Goal: Transaction & Acquisition: Download file/media

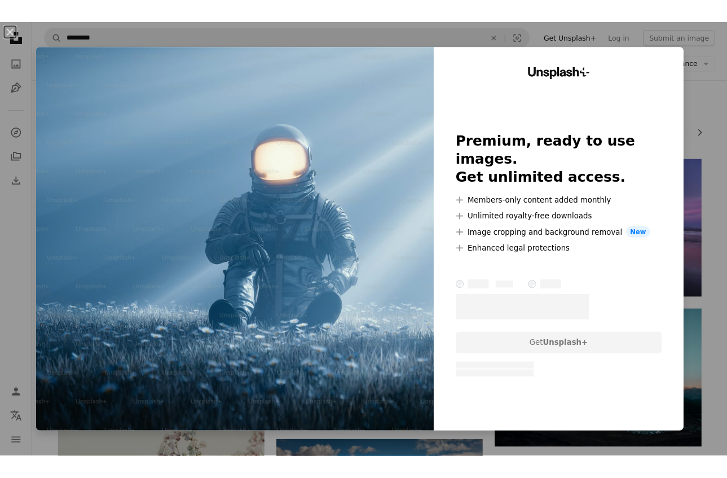
scroll to position [3154, 0]
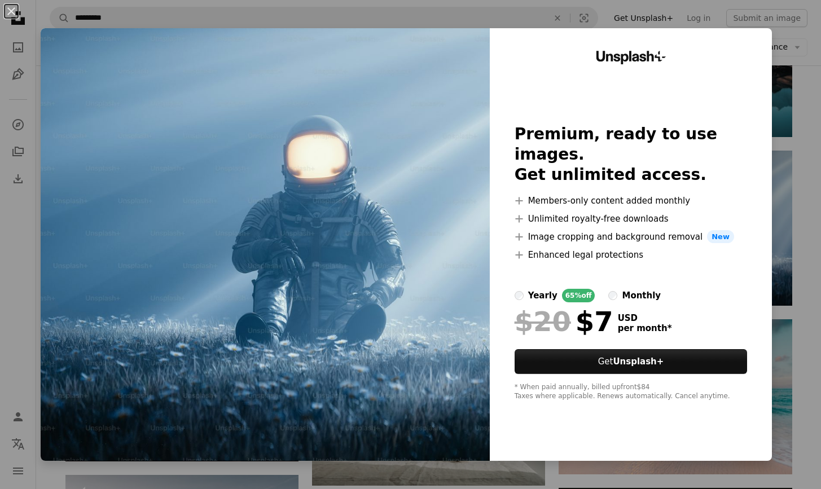
click at [491, 1] on div "An X shape Unsplash+ Premium, ready to use images. Get unlimited access. A plus…" at bounding box center [410, 244] width 821 height 489
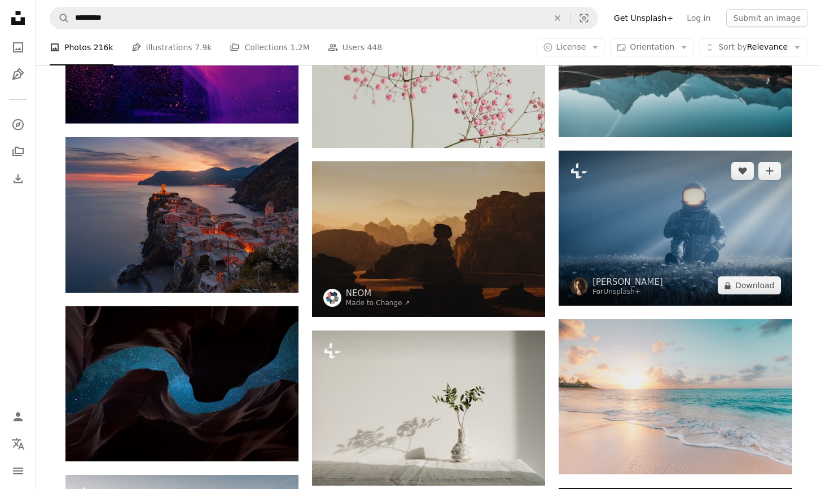
click at [750, 241] on img at bounding box center [675, 228] width 233 height 155
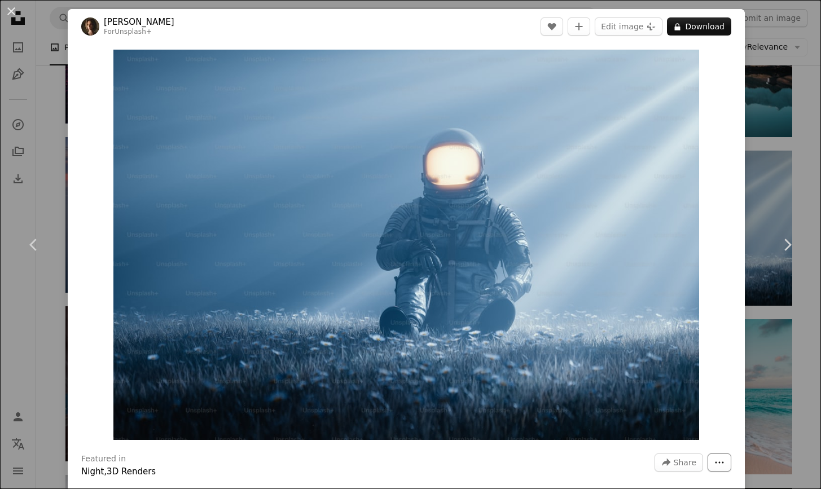
click at [721, 462] on icon "More Actions" at bounding box center [719, 463] width 10 height 10
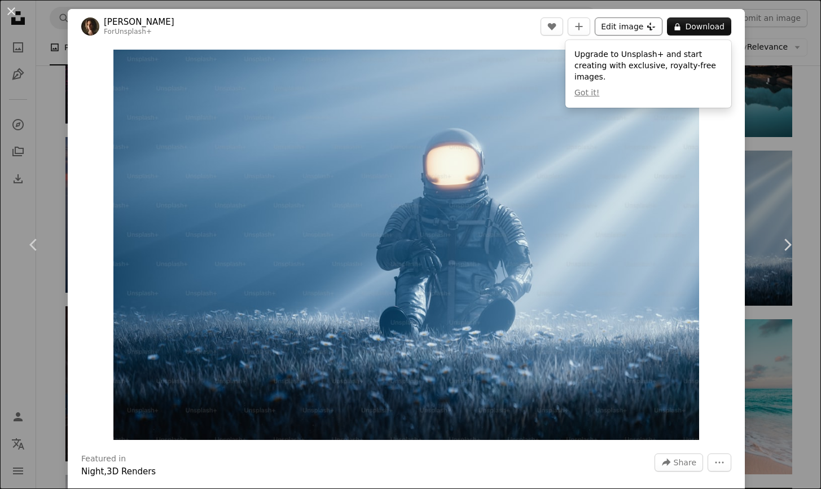
click at [618, 28] on button "Edit image Plus sign for Unsplash+" at bounding box center [629, 26] width 68 height 18
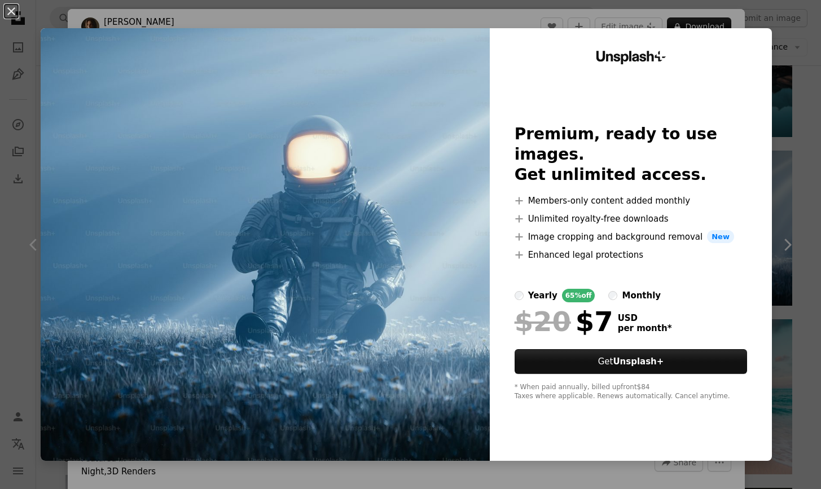
click at [472, 138] on img at bounding box center [265, 244] width 449 height 433
click at [610, 21] on div "An X shape Unsplash+ Premium, ready to use images. Get unlimited access. A plus…" at bounding box center [410, 244] width 821 height 489
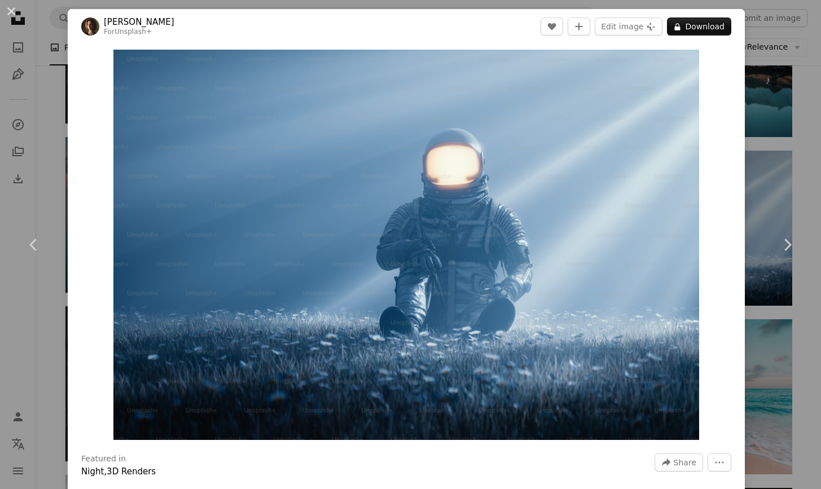
click at [762, 87] on div "An X shape Chevron left Chevron right Alex Shuper For Unsplash+ A heart A plus …" at bounding box center [410, 244] width 821 height 489
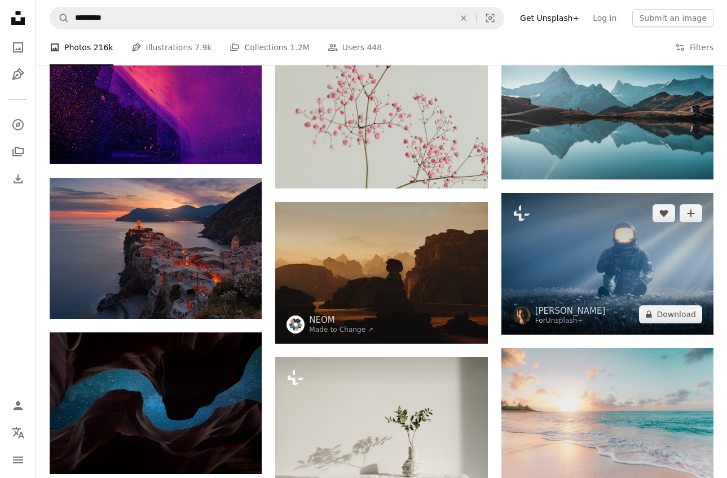
scroll to position [2887, 0]
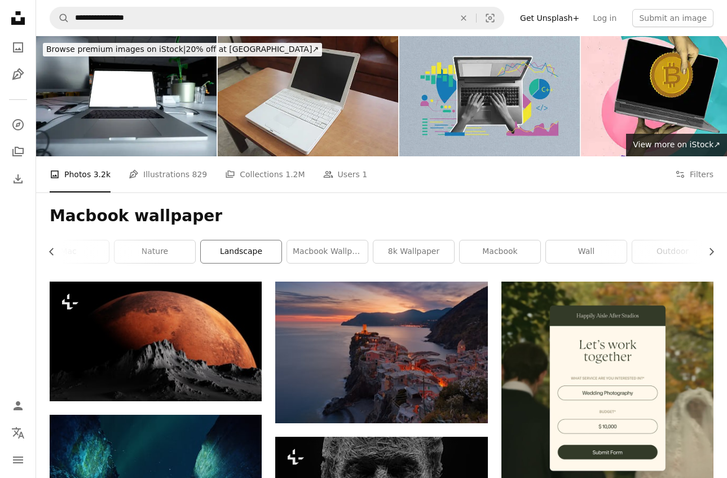
scroll to position [0, 367]
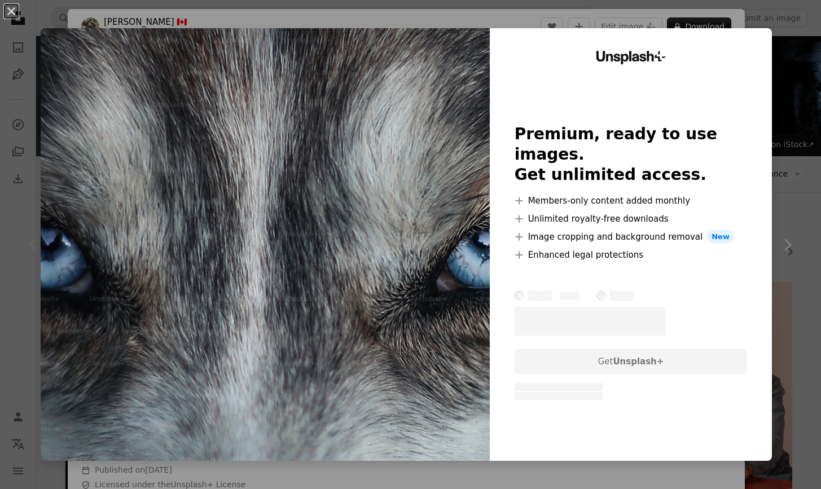
scroll to position [210, 0]
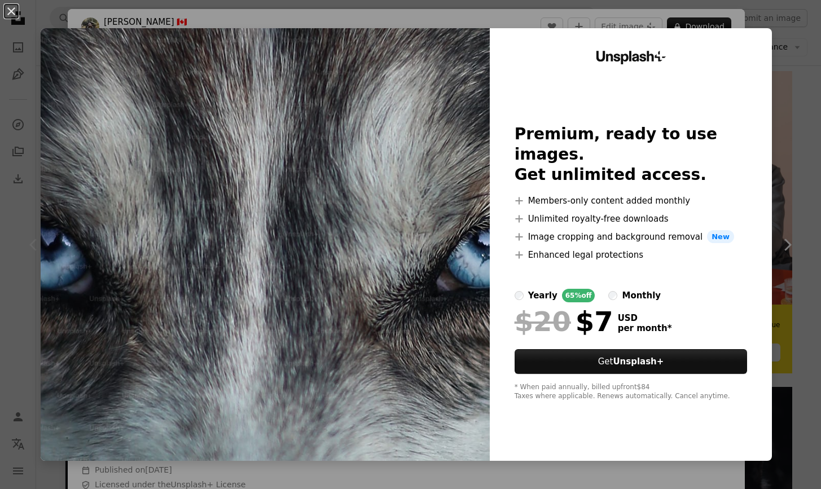
click at [784, 165] on div "An X shape Unsplash+ Premium, ready to use images. Get unlimited access. A plus…" at bounding box center [410, 244] width 821 height 489
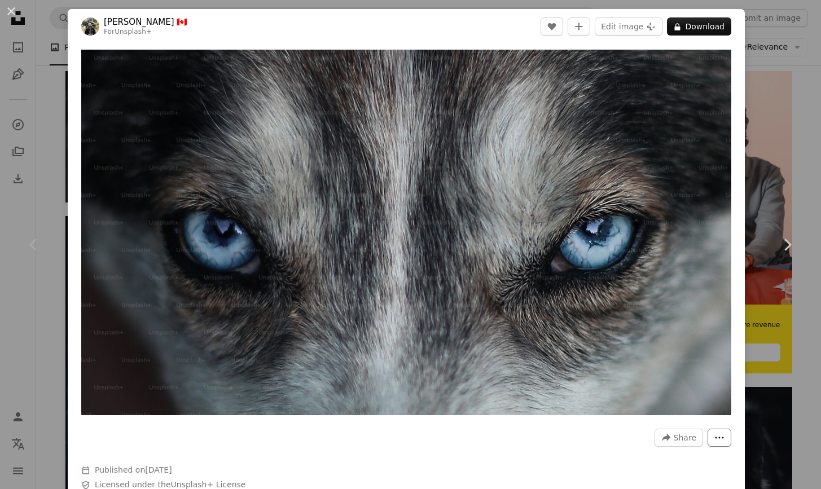
click at [724, 440] on button "More Actions" at bounding box center [719, 438] width 24 height 18
click at [0, 172] on div "An X shape Chevron left Chevron right [PERSON_NAME] 🇨🇦 For Unsplash+ A heart A …" at bounding box center [410, 244] width 821 height 489
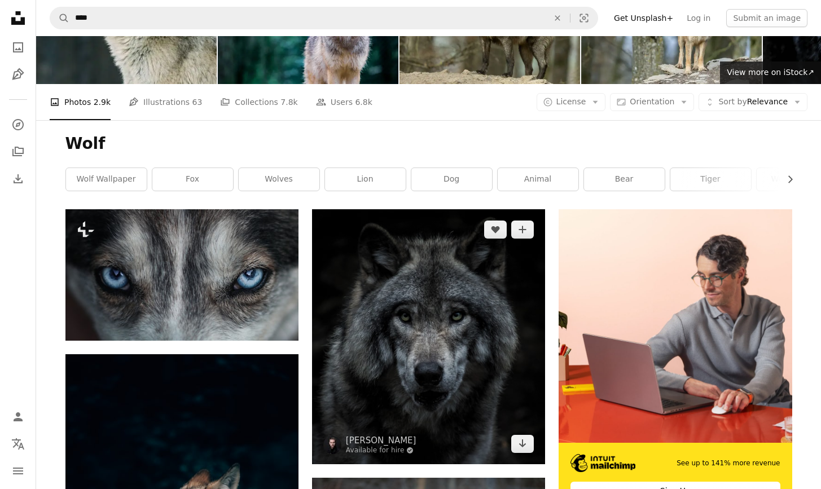
scroll to position [72, 0]
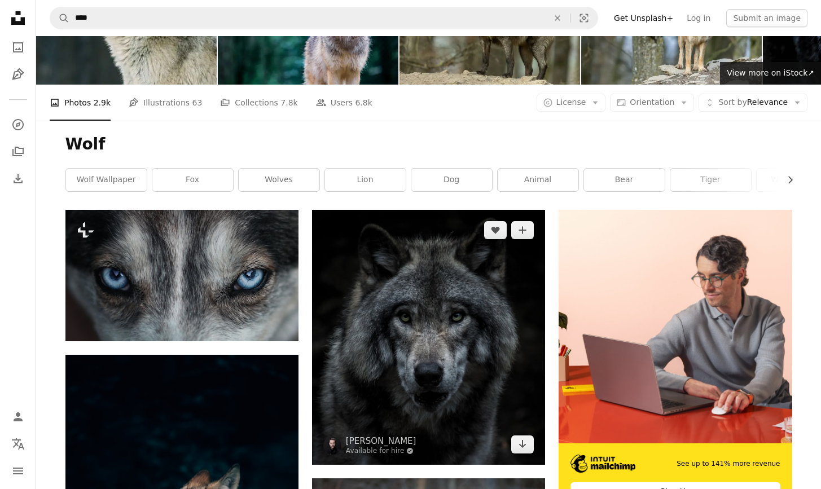
click at [462, 292] on img at bounding box center [428, 337] width 233 height 254
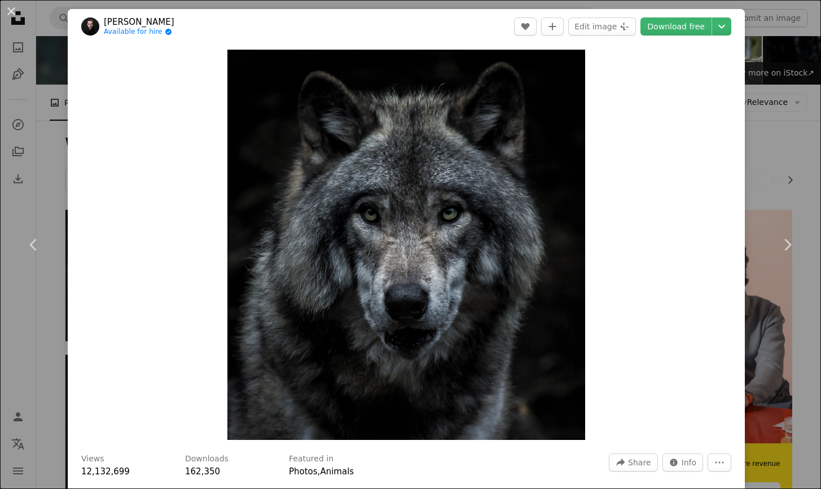
click at [765, 154] on div "An X shape Chevron left Chevron right [PERSON_NAME] Available for hire A checkm…" at bounding box center [410, 244] width 821 height 489
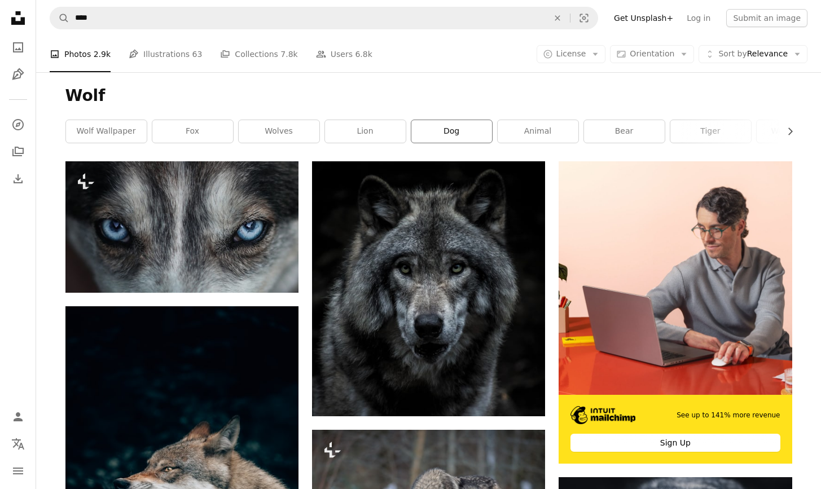
scroll to position [120, 0]
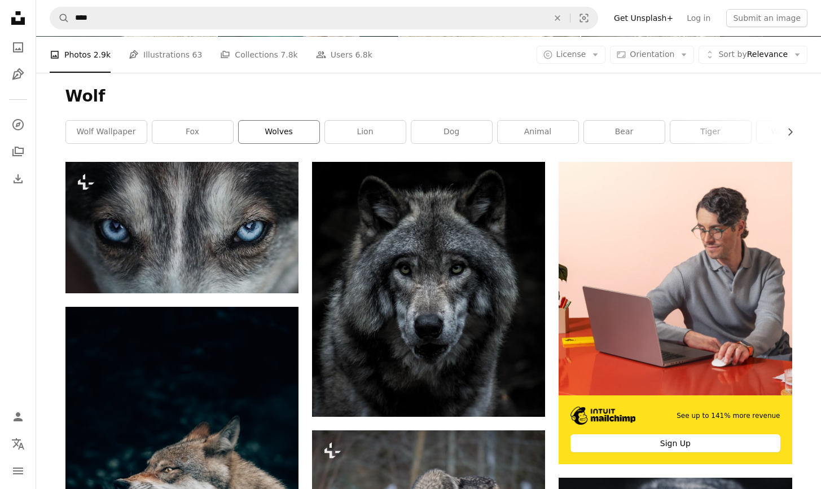
click at [285, 134] on link "wolves" at bounding box center [279, 132] width 81 height 23
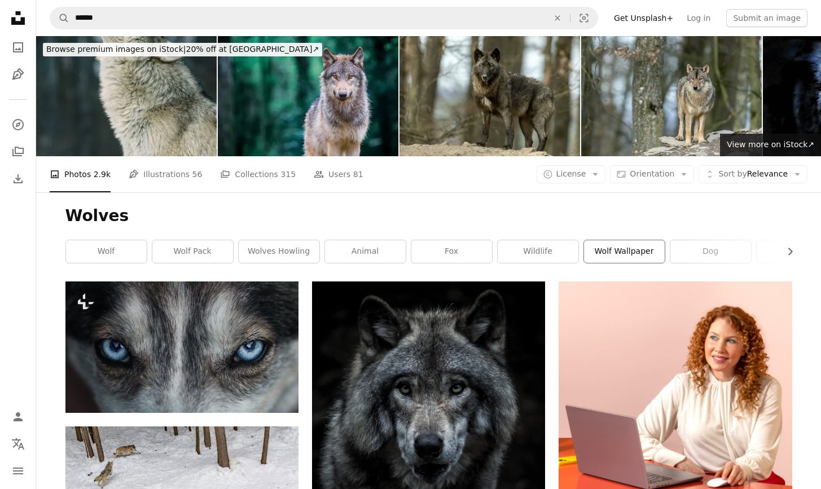
click at [610, 252] on link "wolf wallpaper" at bounding box center [624, 251] width 81 height 23
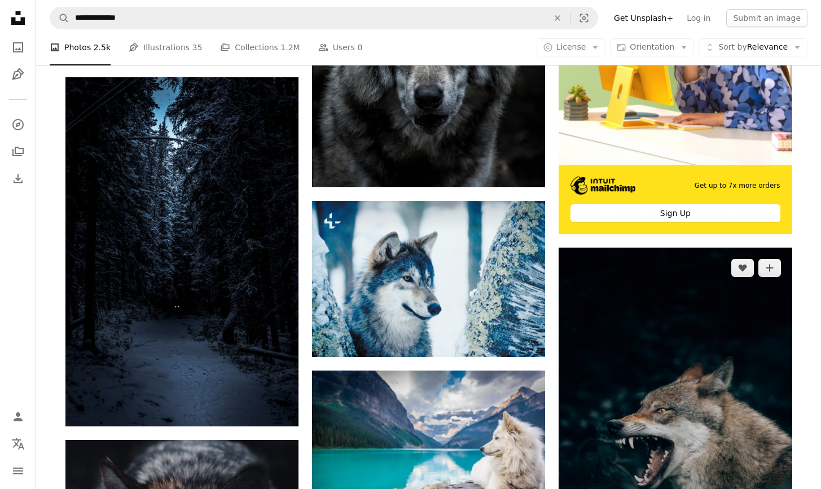
scroll to position [349, 0]
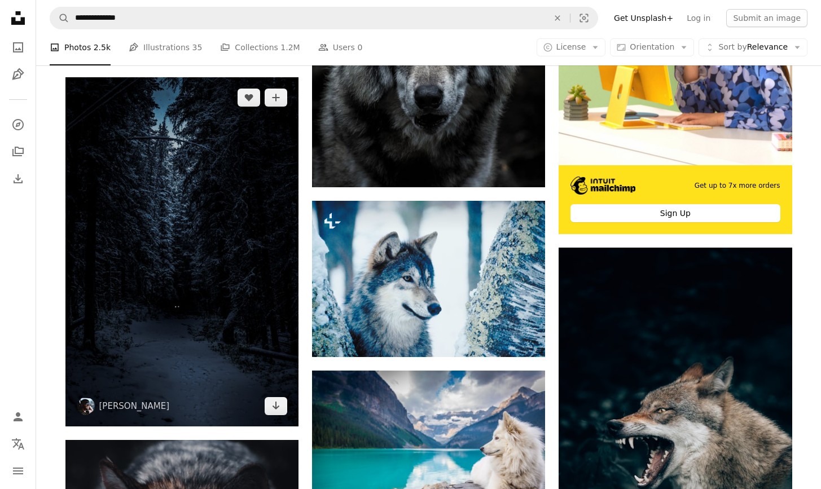
click at [174, 313] on img at bounding box center [181, 251] width 233 height 349
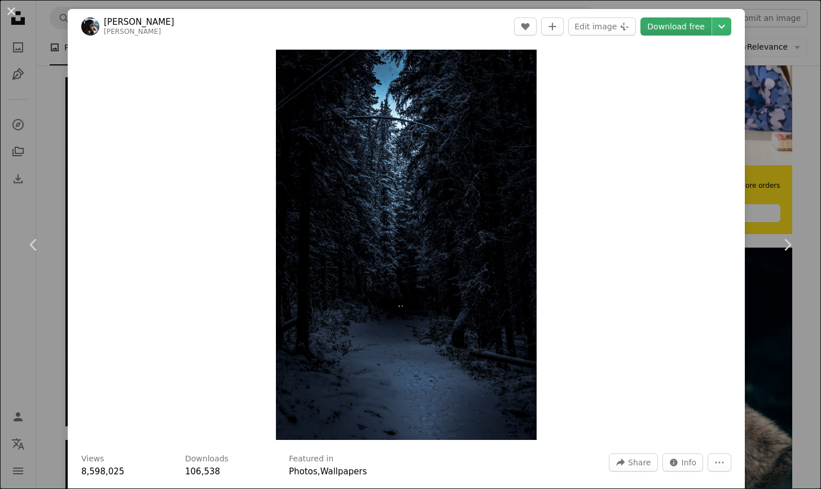
click at [676, 28] on link "Download free" at bounding box center [675, 26] width 71 height 18
